Goal: Check status: Check status

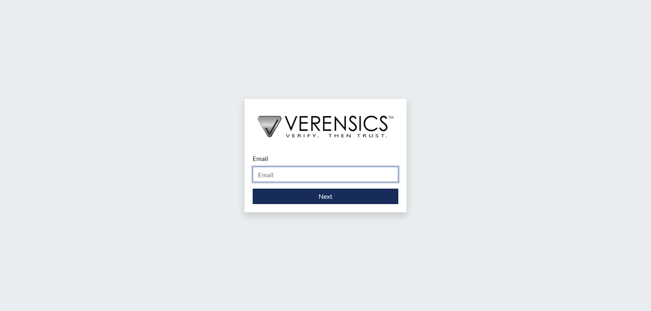
click at [314, 174] on input "Email" at bounding box center [326, 174] width 146 height 15
type input "[PERSON_NAME][EMAIL_ADDRESS][PERSON_NAME][DOMAIN_NAME]"
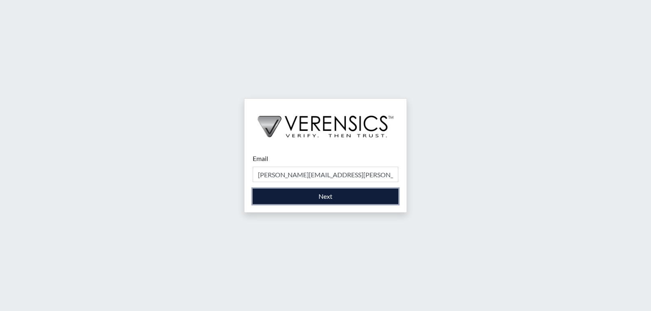
click at [303, 200] on button "Next" at bounding box center [326, 196] width 146 height 15
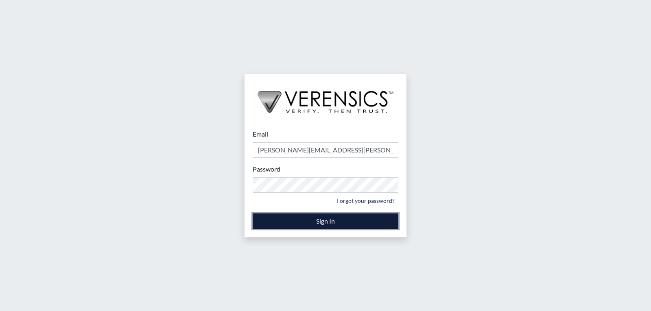
click at [337, 222] on button "Sign In" at bounding box center [326, 221] width 146 height 15
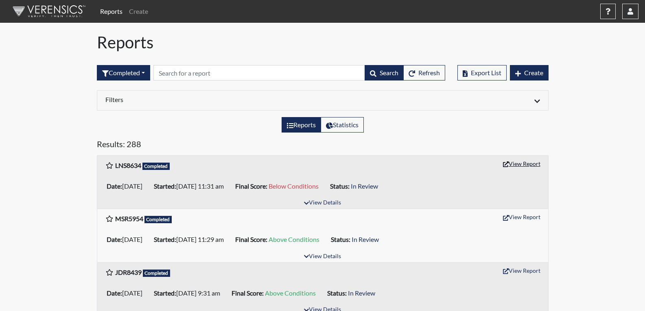
click at [519, 165] on button "View Report" at bounding box center [521, 164] width 45 height 13
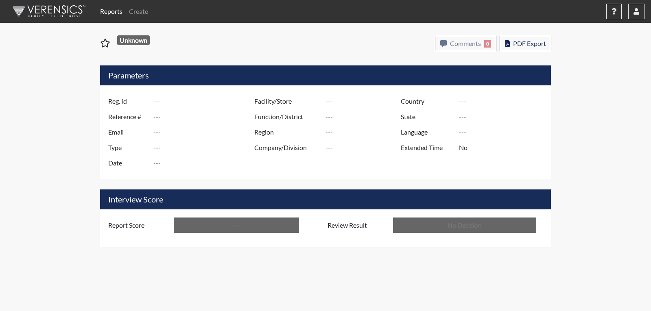
type input "LNS8634"
type input "51413"
type input "---"
type input "Corrections Pre-Employment"
type input "[DATE]"
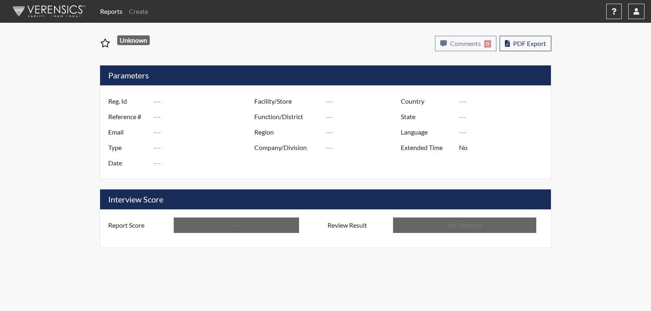
type input "[PERSON_NAME]"
type input "[GEOGRAPHIC_DATA]"
type input "[US_STATE]"
type input "English"
type input "Below Conditions"
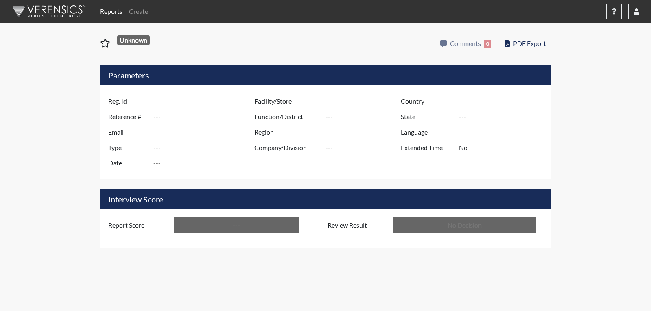
type input "In Review"
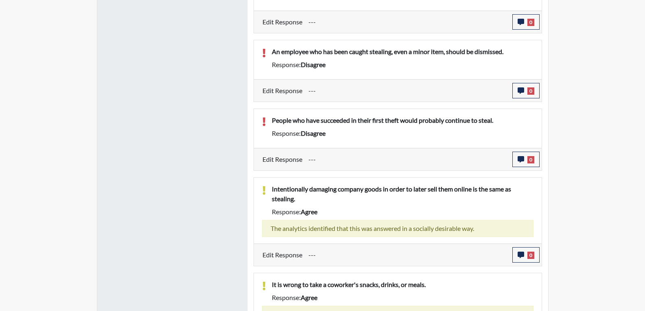
scroll to position [773, 0]
